Goal: Task Accomplishment & Management: Complete application form

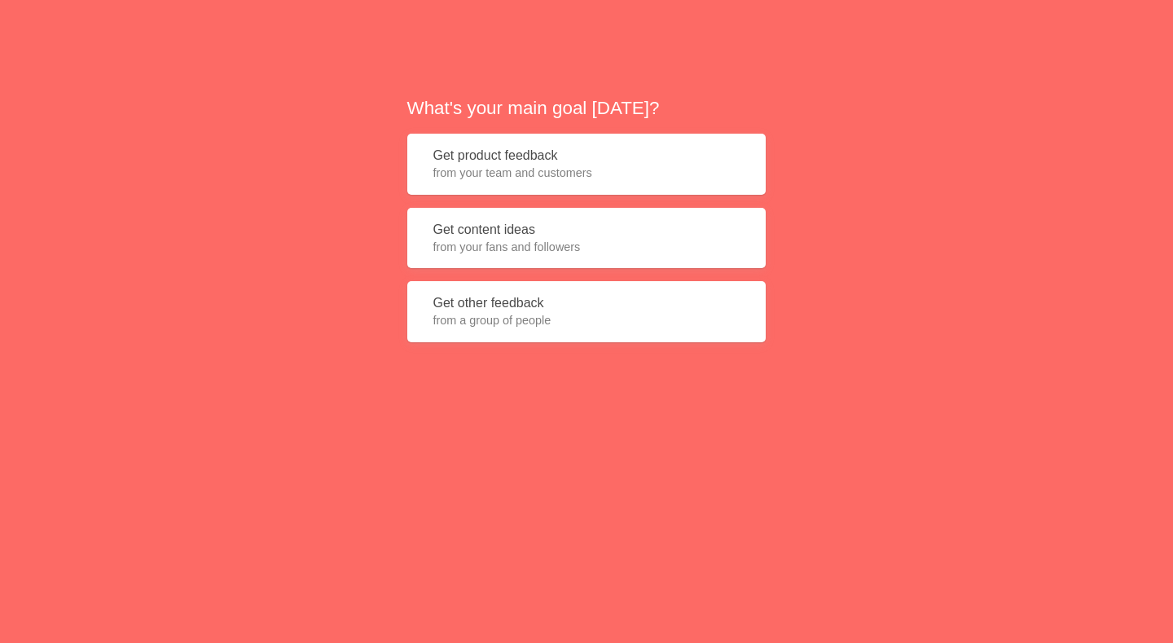
click at [478, 173] on span "from your team and customers" at bounding box center [586, 173] width 306 height 16
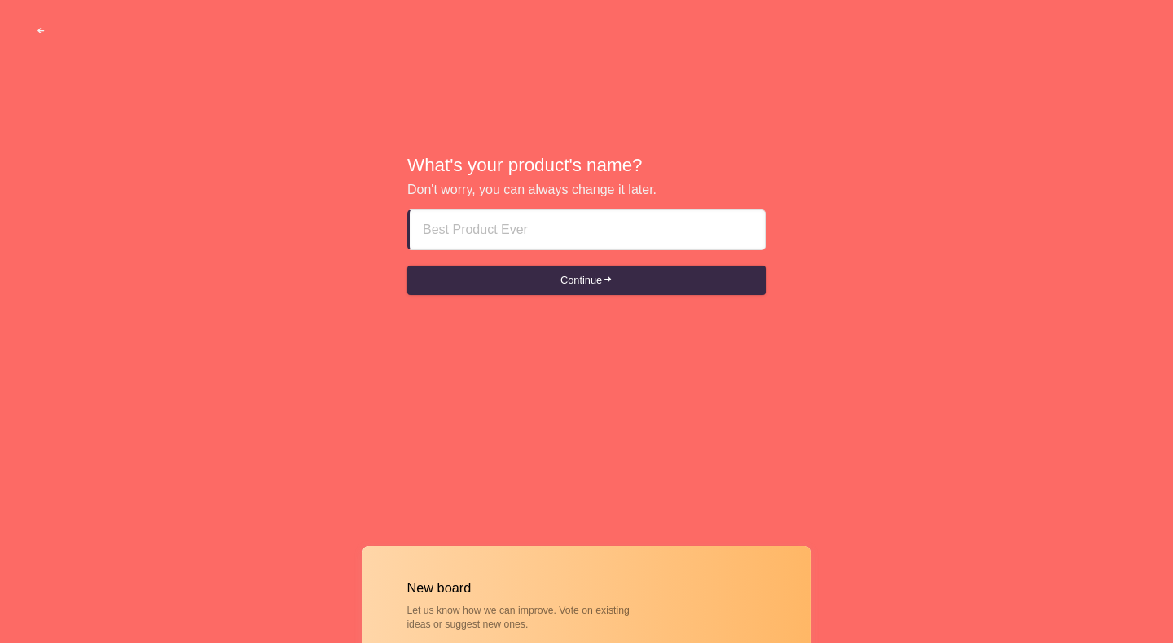
paste input "[DEMOGRAPHIC_DATA] call girls fujairah ZIPPP+971-Ƽ63-ƼƼO-I63"
type input "[DEMOGRAPHIC_DATA] call girls fujairah ZIPPP+971-Ƽ63-ƼƼO-I63"
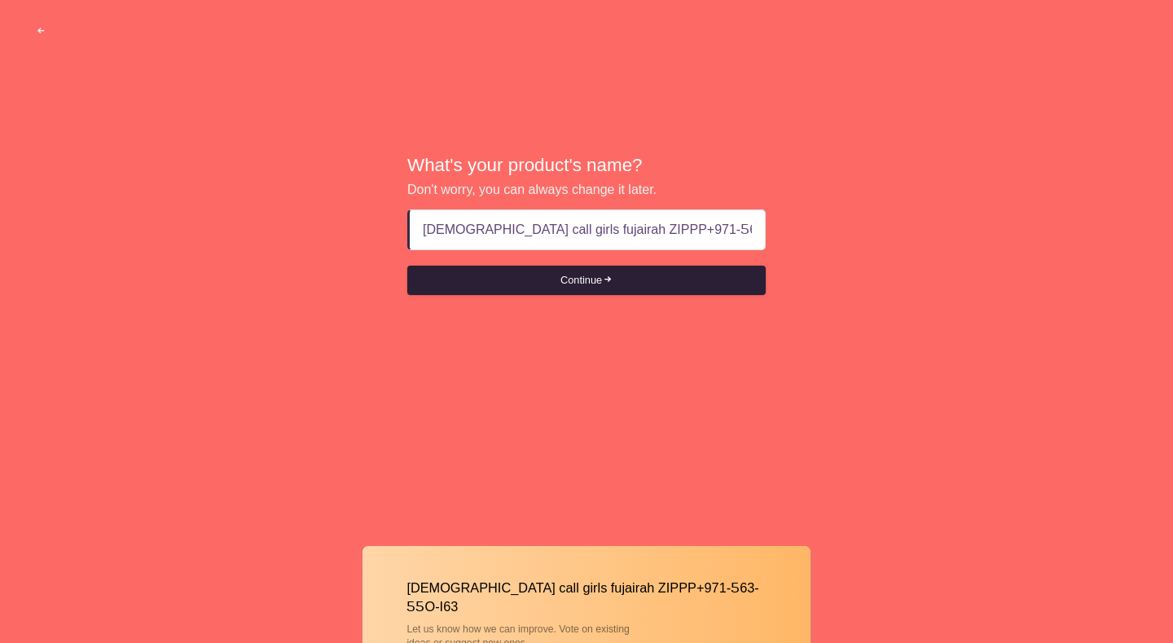
click at [584, 279] on button "Continue" at bounding box center [586, 280] width 358 height 29
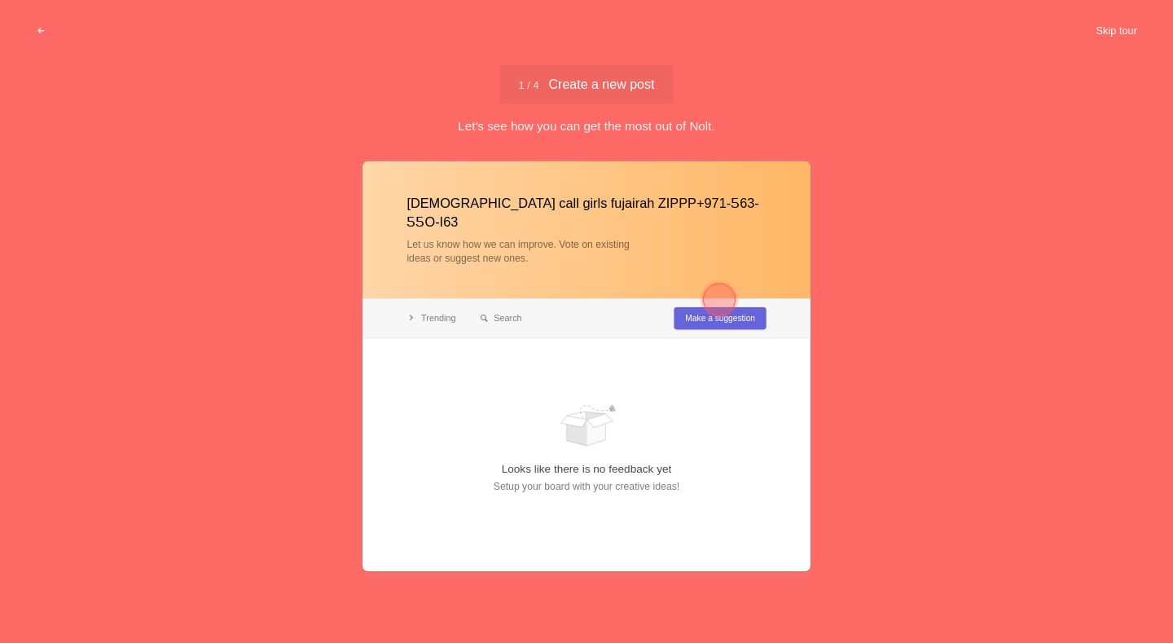
click at [1095, 31] on button "Skip tour" at bounding box center [1116, 30] width 81 height 29
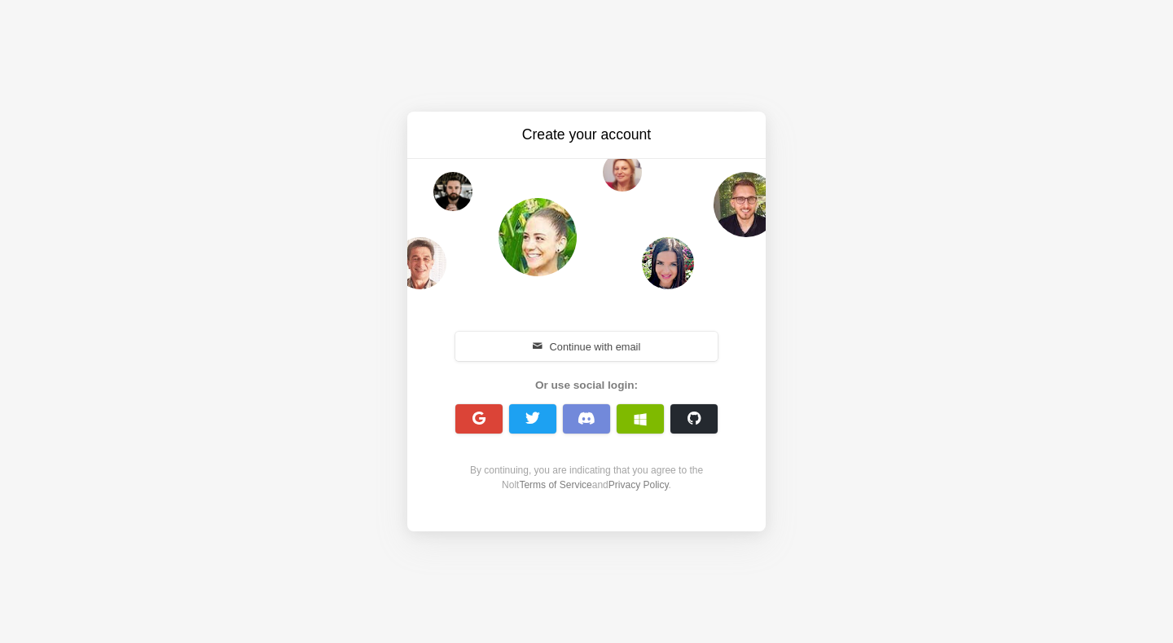
click at [478, 418] on span "button" at bounding box center [479, 417] width 15 height 15
